Goal: Information Seeking & Learning: Learn about a topic

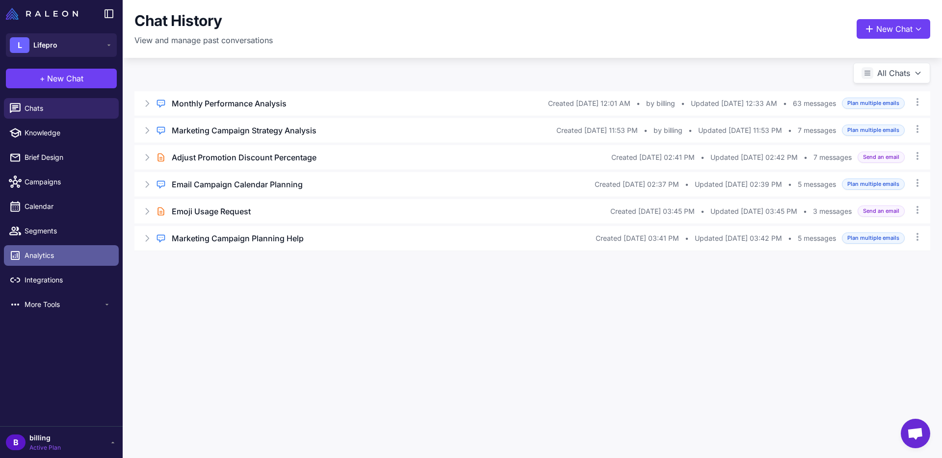
click at [47, 261] on span "Analytics" at bounding box center [68, 255] width 86 height 11
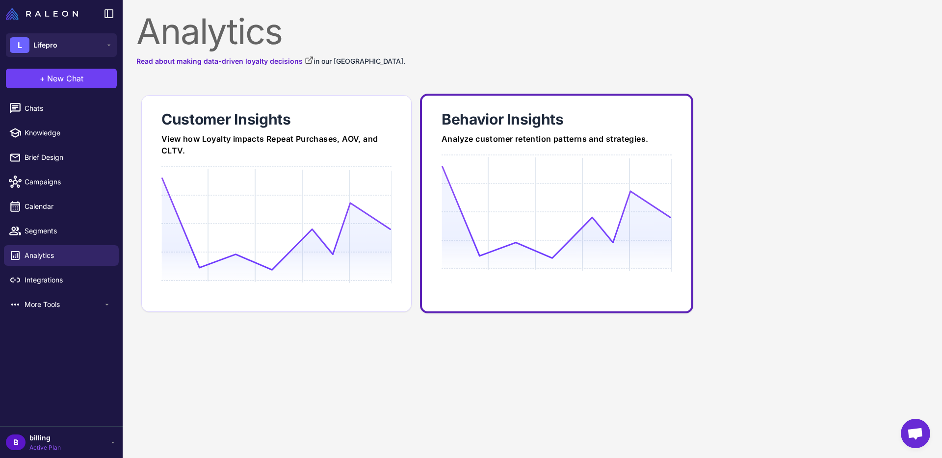
click at [583, 129] on link "Behavior Insights Analyze customer retention patterns and strategies." at bounding box center [556, 204] width 273 height 220
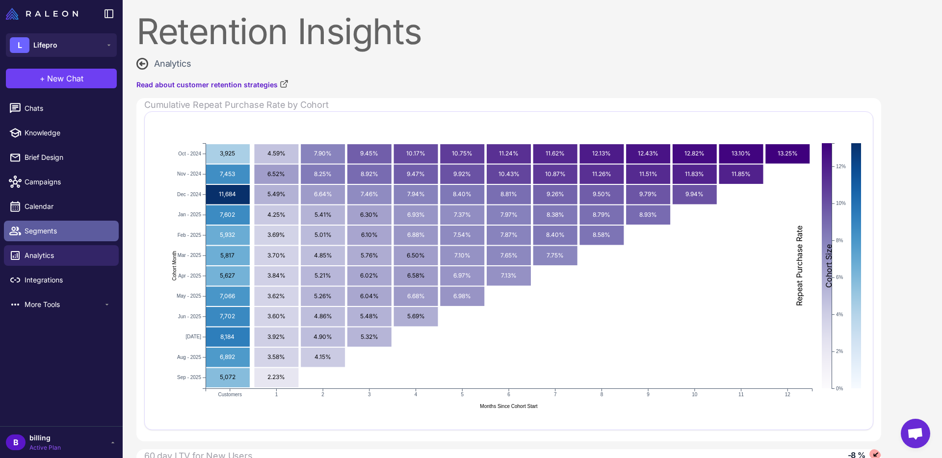
click at [41, 232] on span "Segments" at bounding box center [68, 231] width 86 height 11
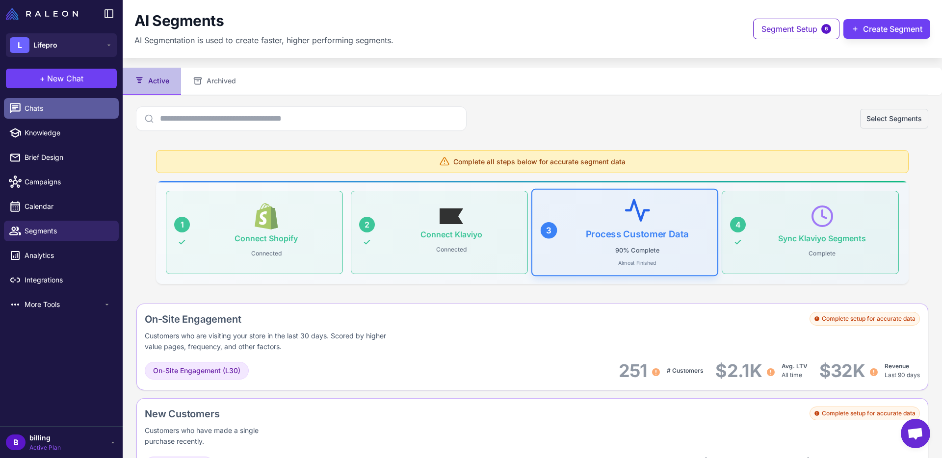
click at [40, 109] on span "Chats" at bounding box center [68, 108] width 86 height 11
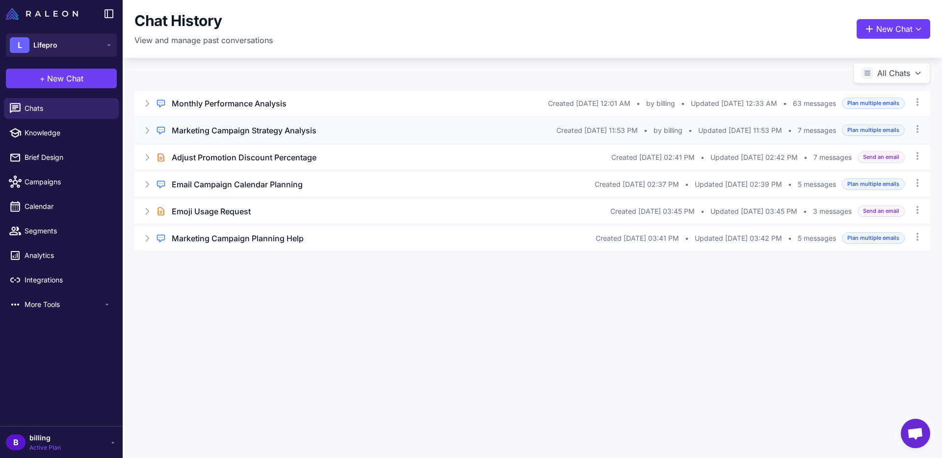
click at [150, 132] on icon at bounding box center [147, 131] width 10 height 10
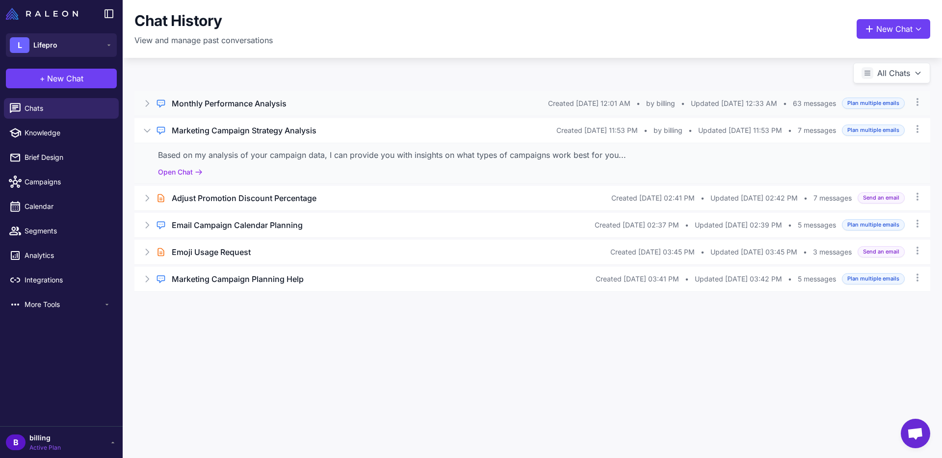
click at [214, 108] on h3 "Monthly Performance Analysis" at bounding box center [229, 104] width 115 height 12
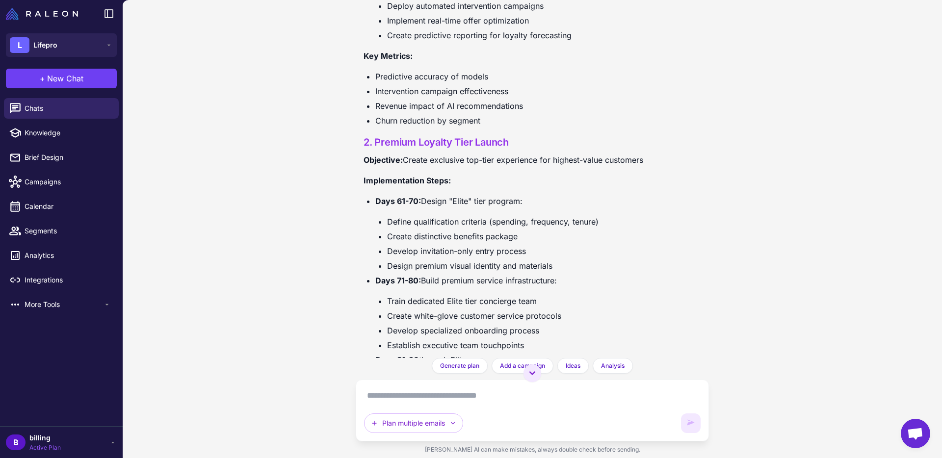
scroll to position [16100, 0]
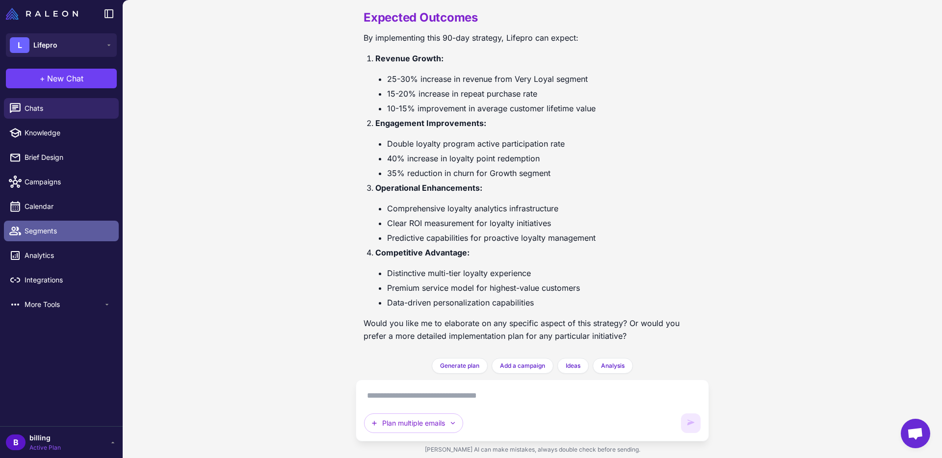
click at [27, 233] on span "Segments" at bounding box center [68, 231] width 86 height 11
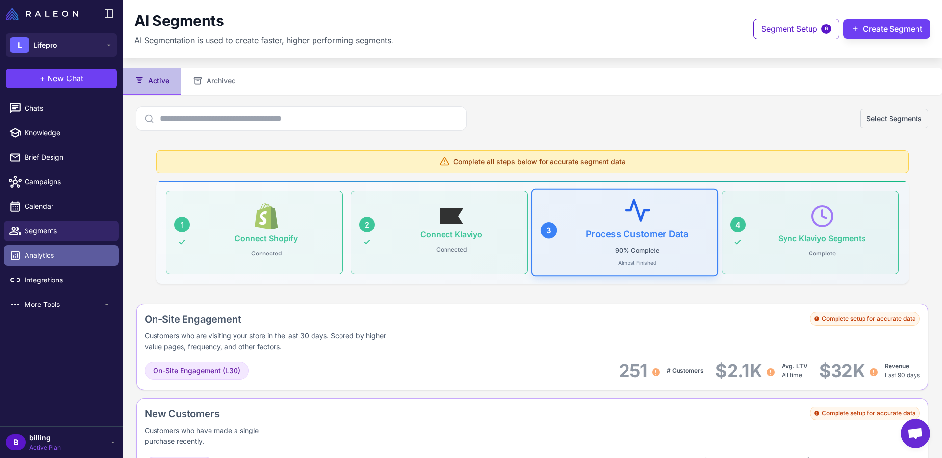
click at [32, 247] on link "Analytics" at bounding box center [61, 255] width 115 height 21
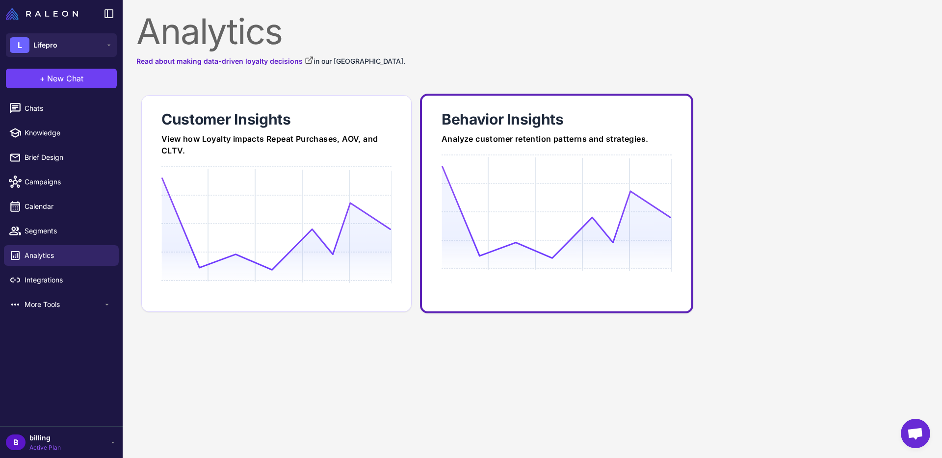
click at [477, 131] on link "Behavior Insights Analyze customer retention patterns and strategies." at bounding box center [556, 204] width 273 height 220
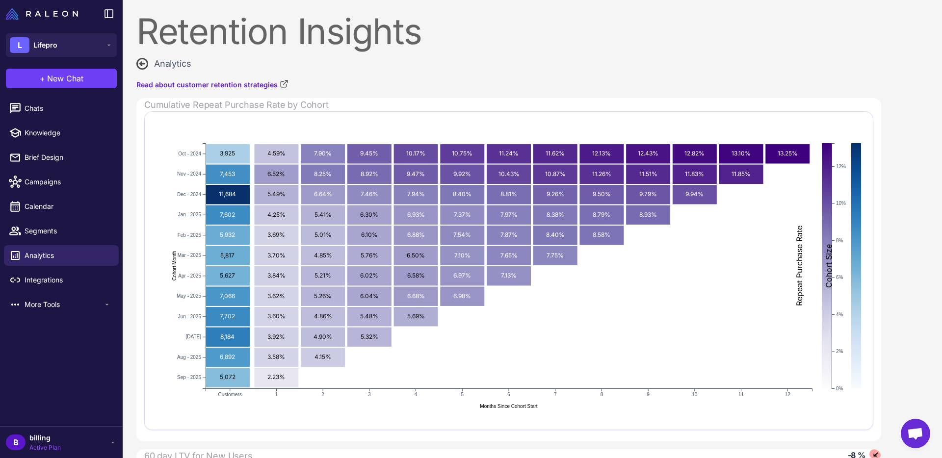
click at [283, 106] on div "Cumulative Repeat Purchase Rate by Cohort" at bounding box center [512, 104] width 737 height 13
click at [36, 297] on div "More Tools" at bounding box center [61, 305] width 115 height 21
click at [31, 323] on span "Loyalty" at bounding box center [64, 327] width 79 height 11
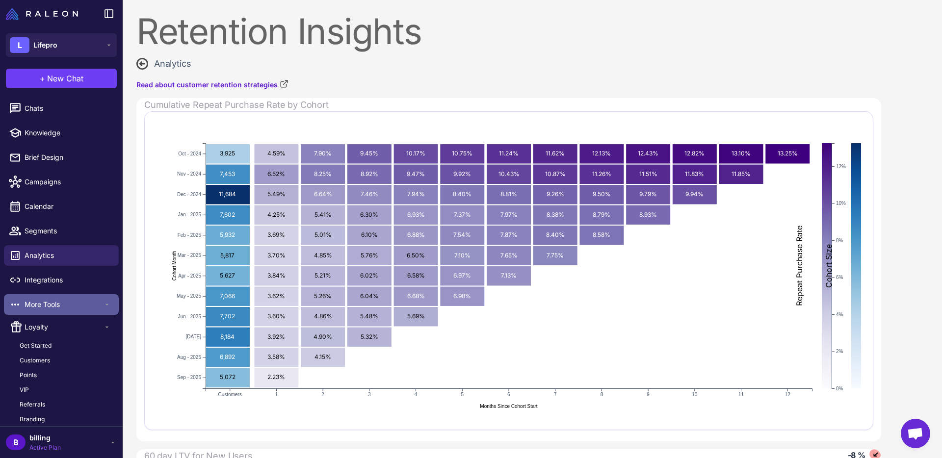
click at [39, 311] on div "More Tools" at bounding box center [61, 305] width 115 height 21
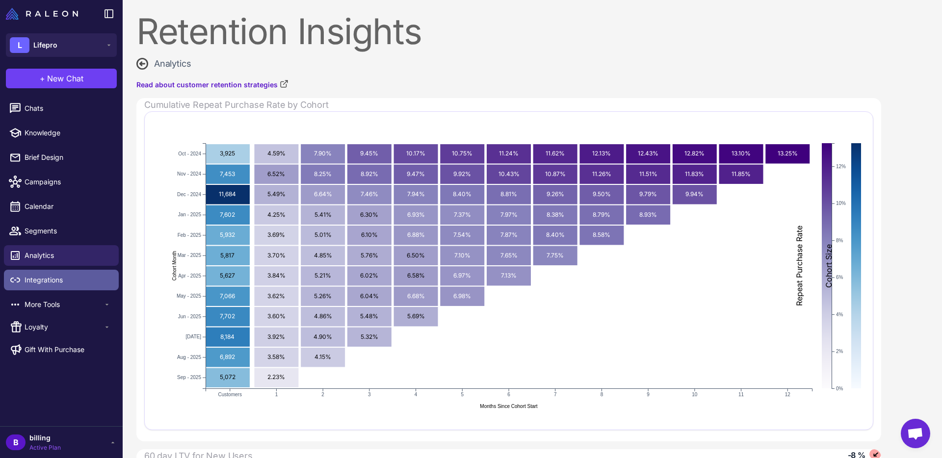
click at [38, 279] on span "Integrations" at bounding box center [68, 280] width 86 height 11
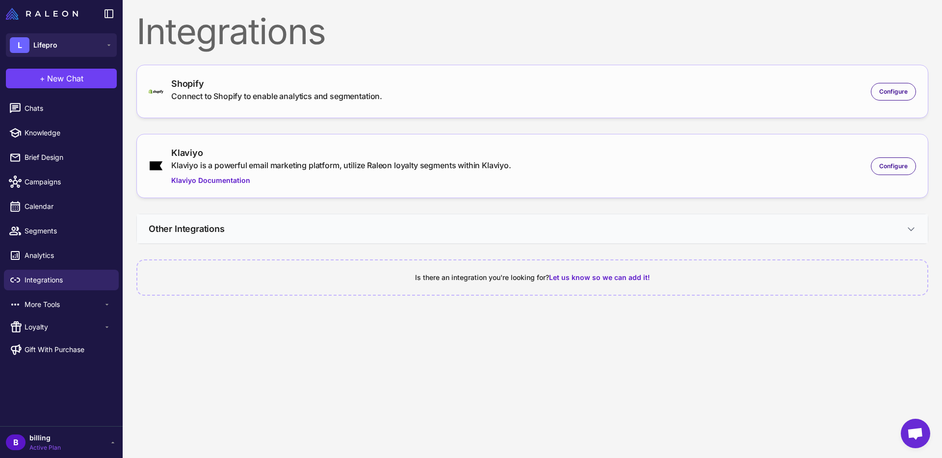
click at [181, 230] on h3 "Other Integrations" at bounding box center [187, 228] width 76 height 13
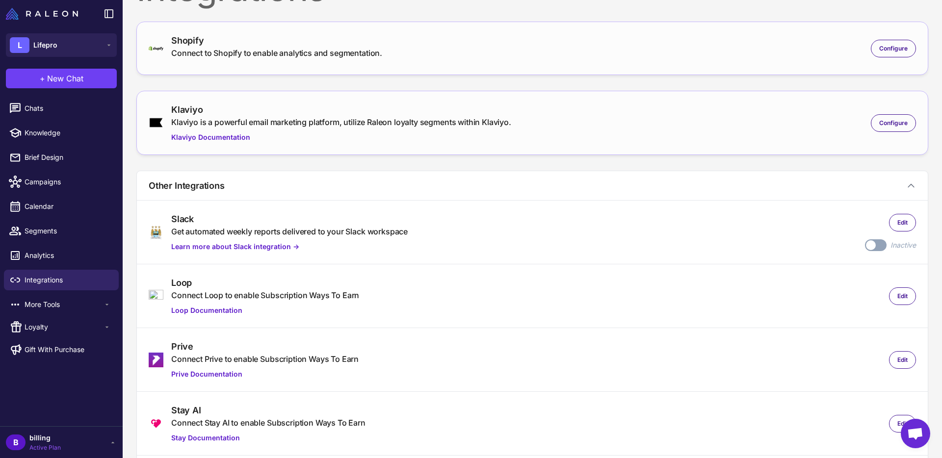
scroll to position [21, 0]
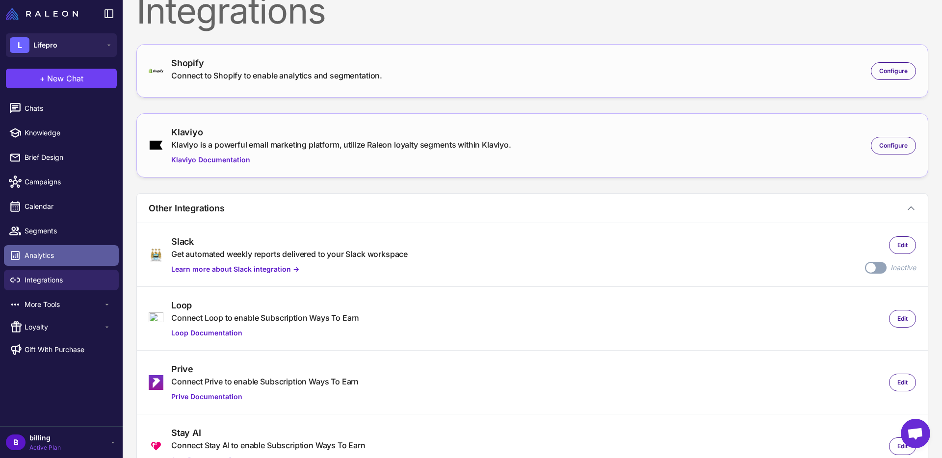
click at [28, 248] on link "Analytics" at bounding box center [61, 255] width 115 height 21
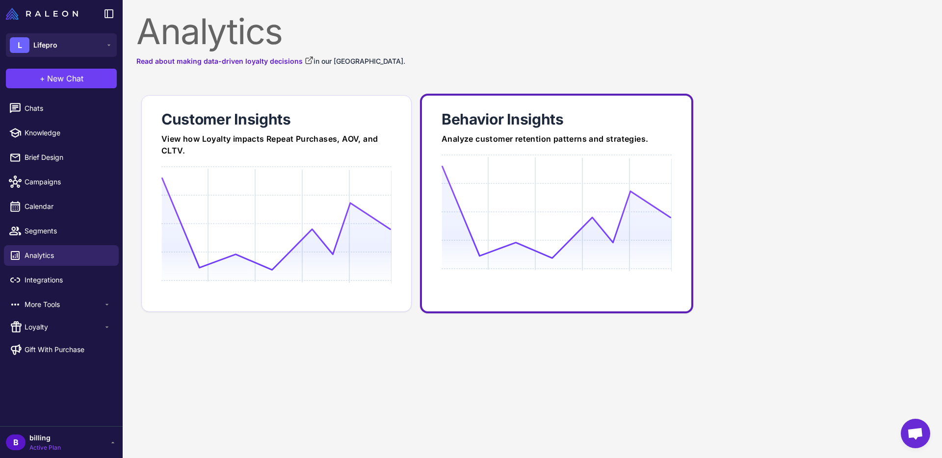
click at [517, 155] on div at bounding box center [557, 155] width 230 height 1
